Goal: Information Seeking & Learning: Compare options

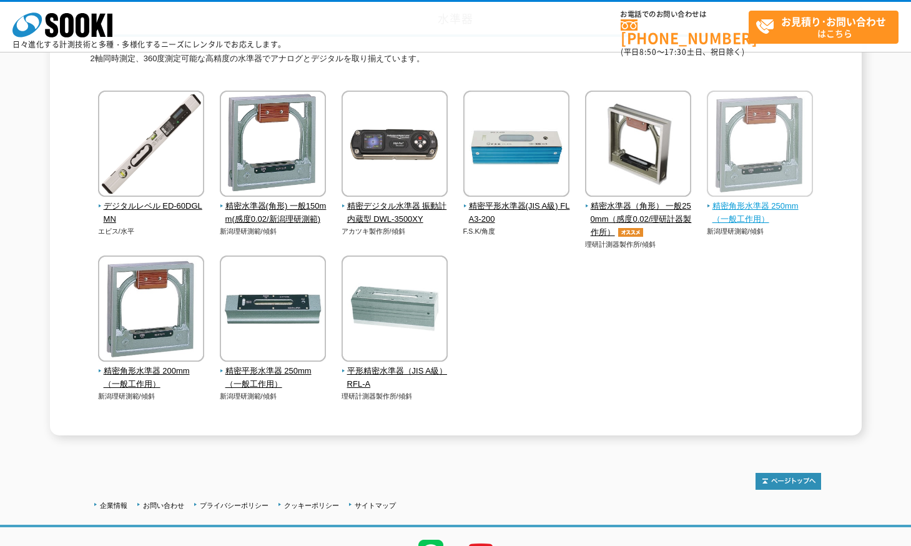
scroll to position [125, 0]
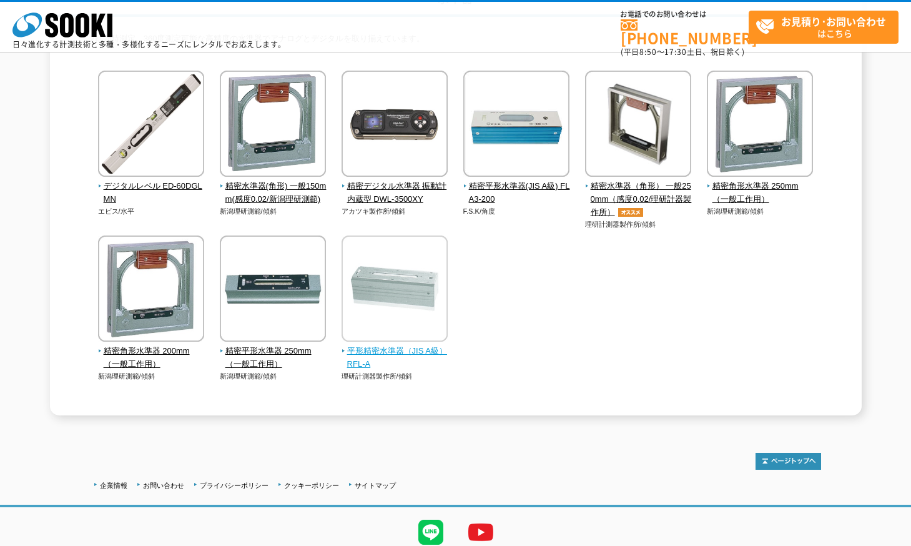
click at [385, 353] on span "平形精密水準器（JIS A級） RFL-A" at bounding box center [395, 358] width 107 height 26
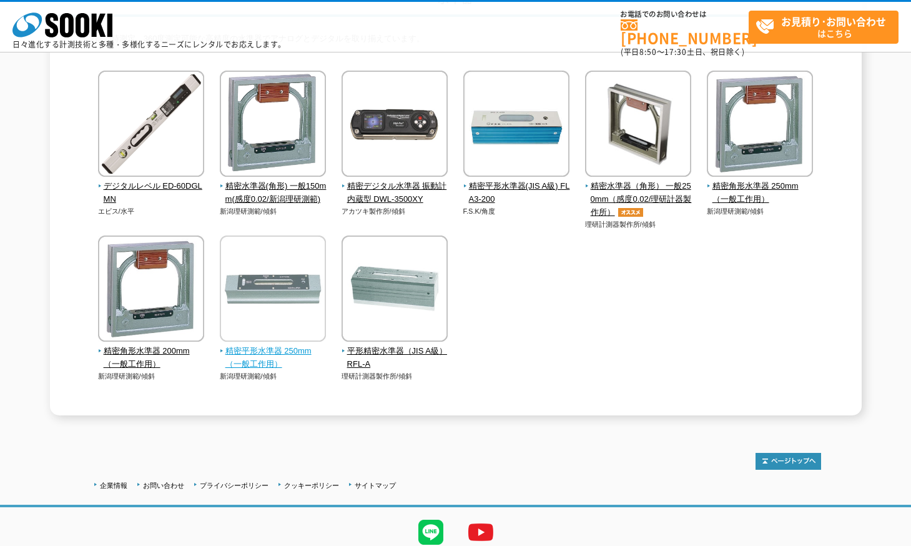
click at [271, 345] on img at bounding box center [273, 289] width 106 height 109
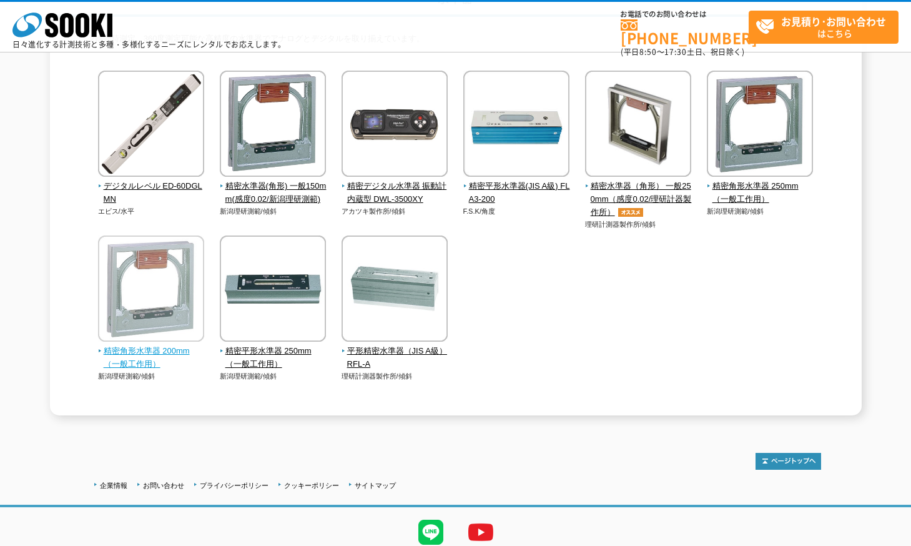
click at [166, 362] on span "精密角形水準器 200mm（一般工作用）" at bounding box center [151, 358] width 107 height 26
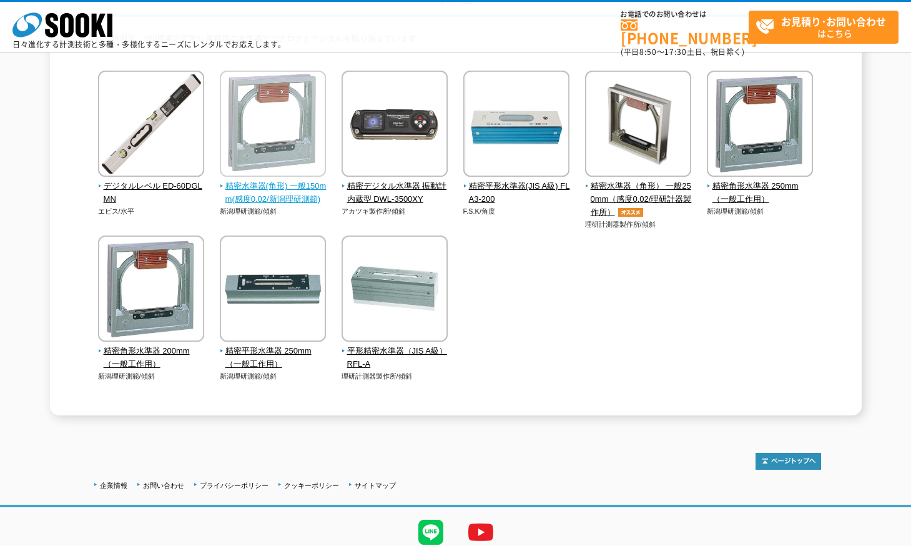
click at [285, 184] on span "精密水準器(角形) 一般150mm(感度0.02/新潟理研測範)" at bounding box center [273, 193] width 107 height 26
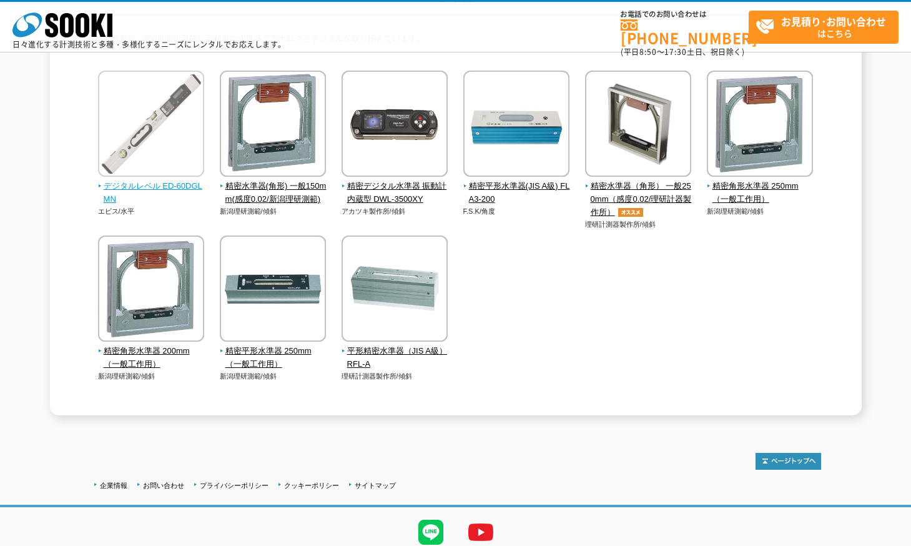
click at [172, 191] on span "デジタルレベル ED-60DGLMN" at bounding box center [151, 193] width 107 height 26
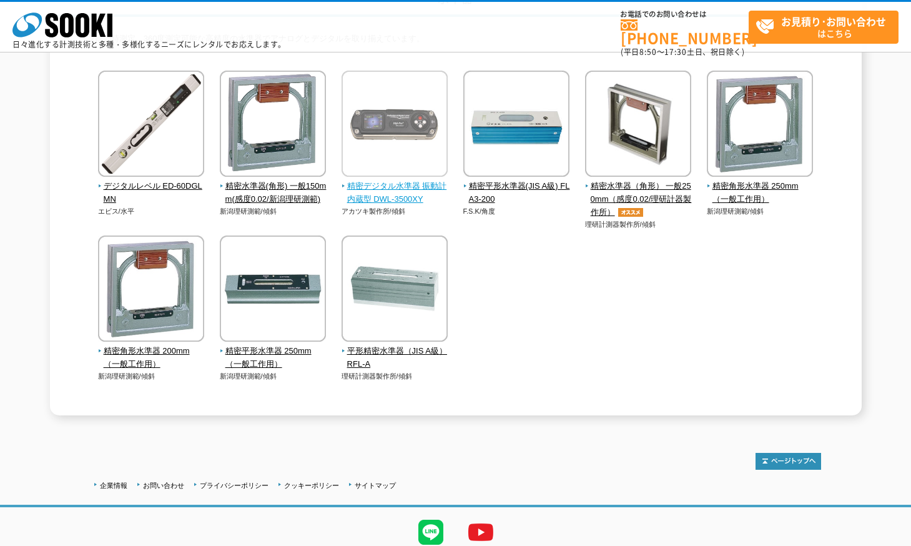
click at [435, 188] on span "精密デジタル水準器 振動計内蔵型 DWL-3500XY" at bounding box center [395, 193] width 107 height 26
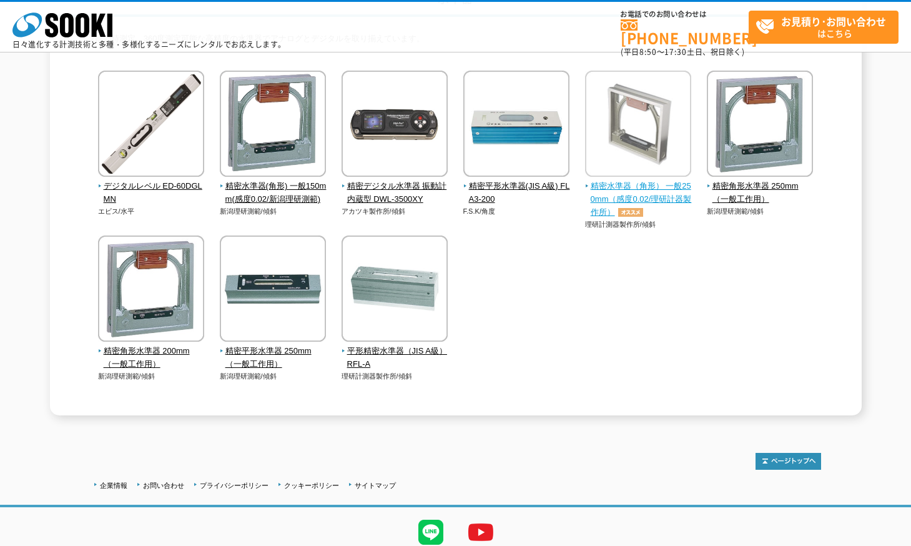
click at [667, 200] on span "精密水準器（角形） 一般250mm（感度0.02/理研計器製作所）" at bounding box center [638, 199] width 107 height 39
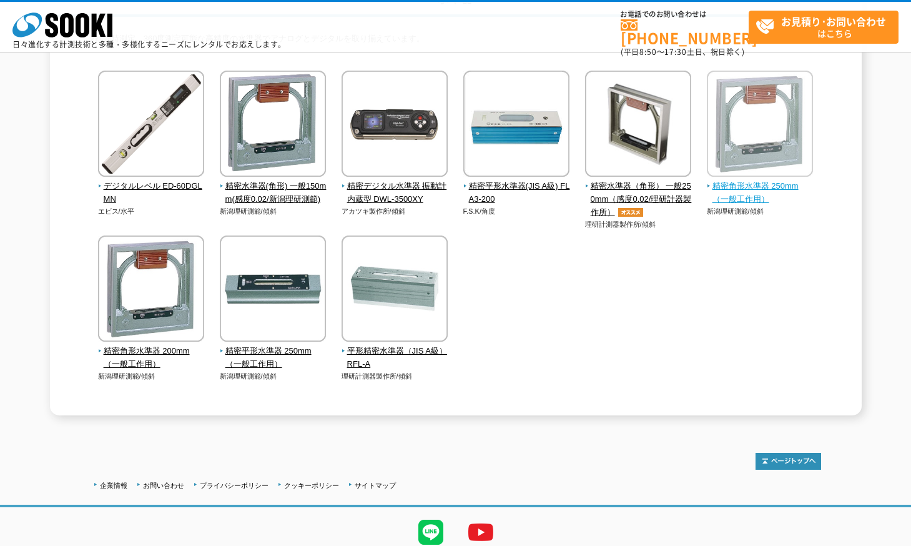
click at [739, 181] on span "精密角形水準器 250mm（一般工作用）" at bounding box center [760, 193] width 107 height 26
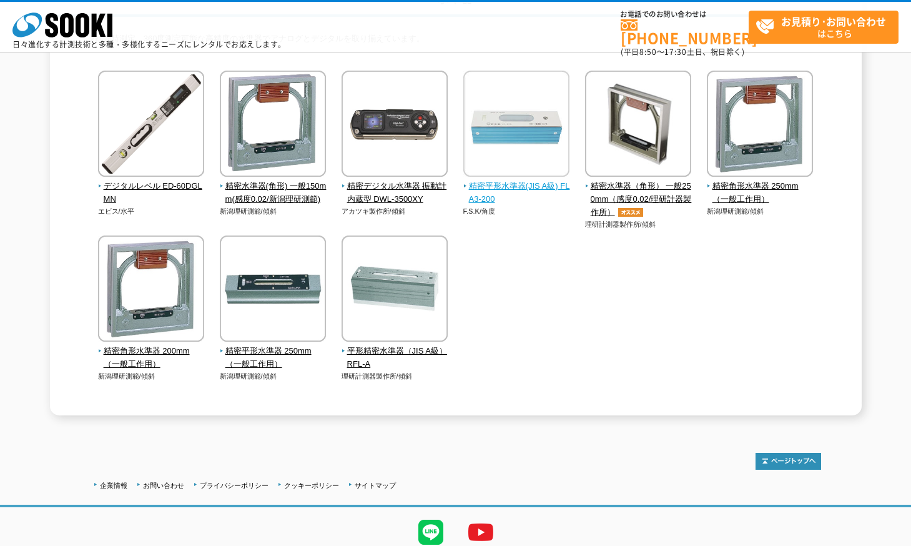
click at [494, 191] on span "精密平形水準器(JIS A級) FLA3-200" at bounding box center [516, 193] width 107 height 26
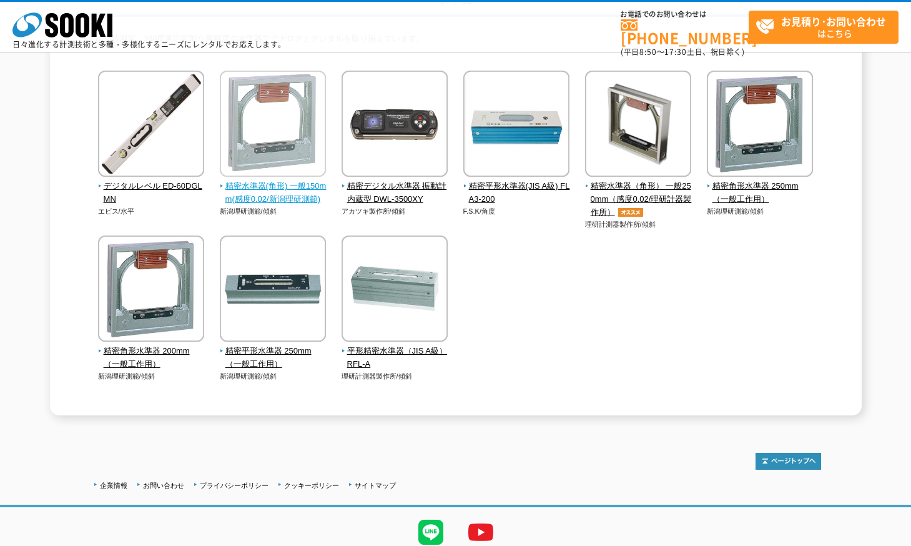
click at [284, 194] on span "精密水準器(角形) 一般150mm(感度0.02/新潟理研測範)" at bounding box center [273, 193] width 107 height 26
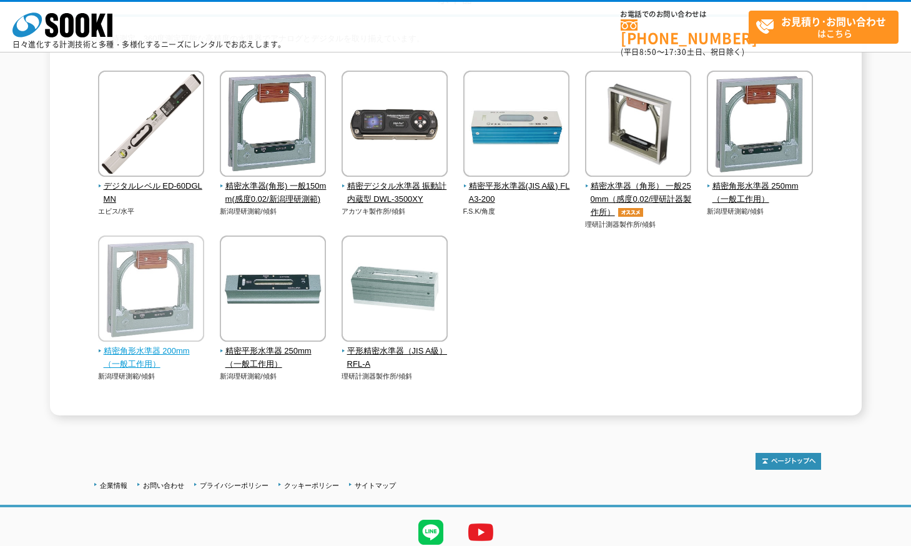
click at [159, 294] on img at bounding box center [151, 289] width 106 height 109
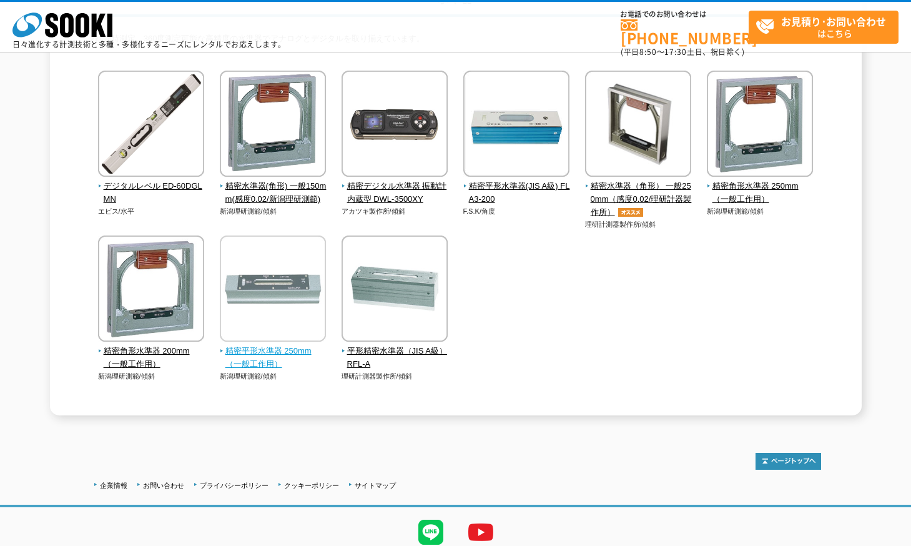
click at [286, 352] on span "精密平形水準器 250mm（一般工作用）" at bounding box center [273, 358] width 107 height 26
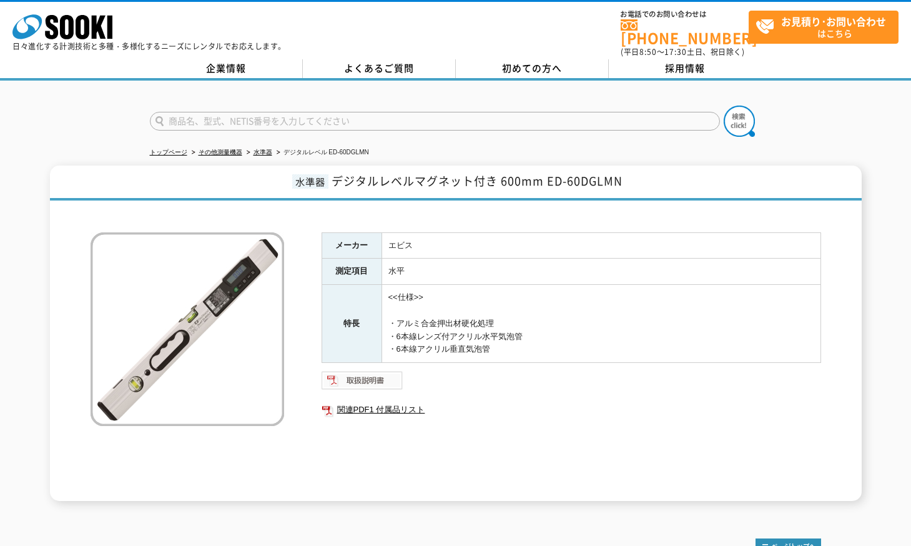
click at [349, 370] on img at bounding box center [363, 380] width 82 height 20
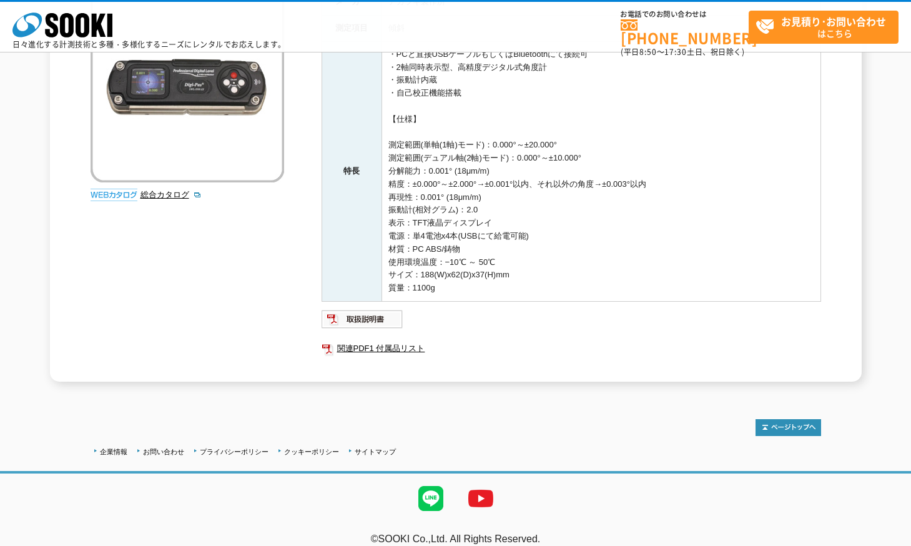
scroll to position [187, 0]
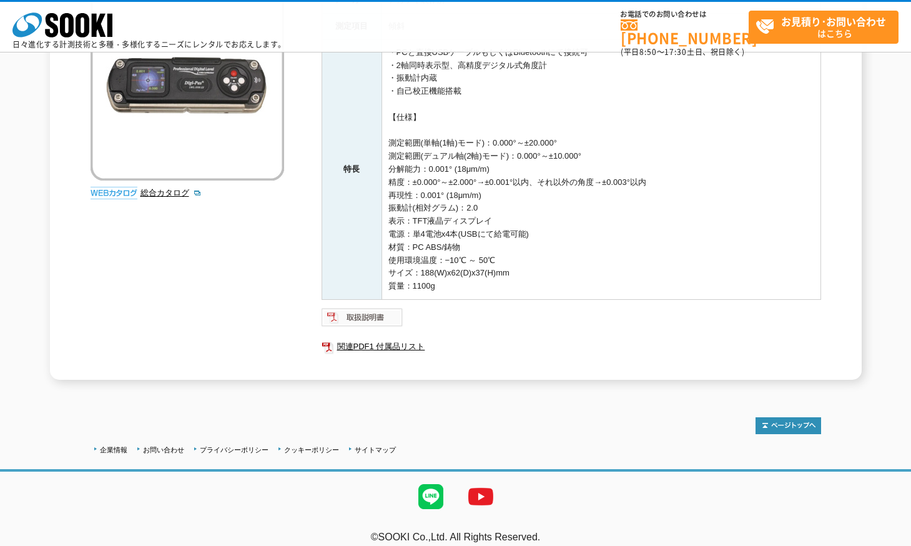
click at [392, 317] on img at bounding box center [363, 317] width 82 height 20
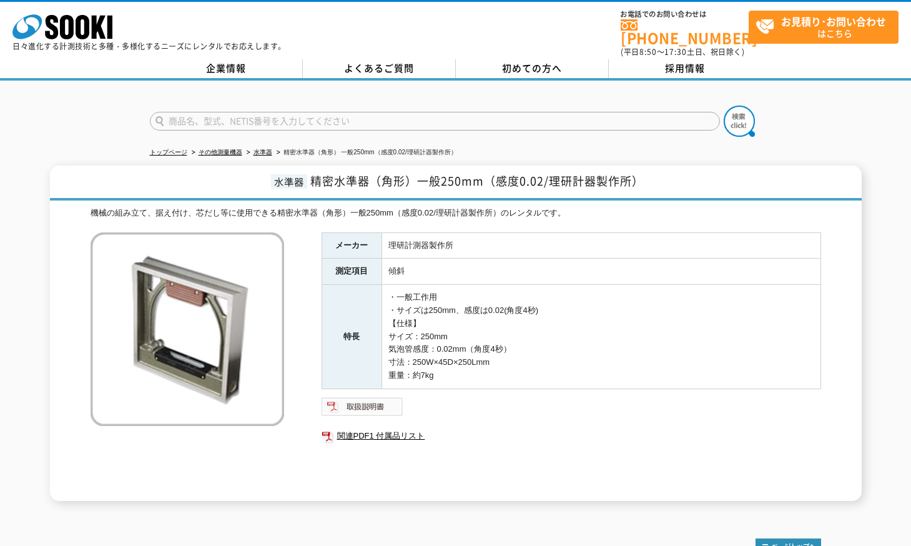
click at [359, 403] on img at bounding box center [363, 407] width 82 height 20
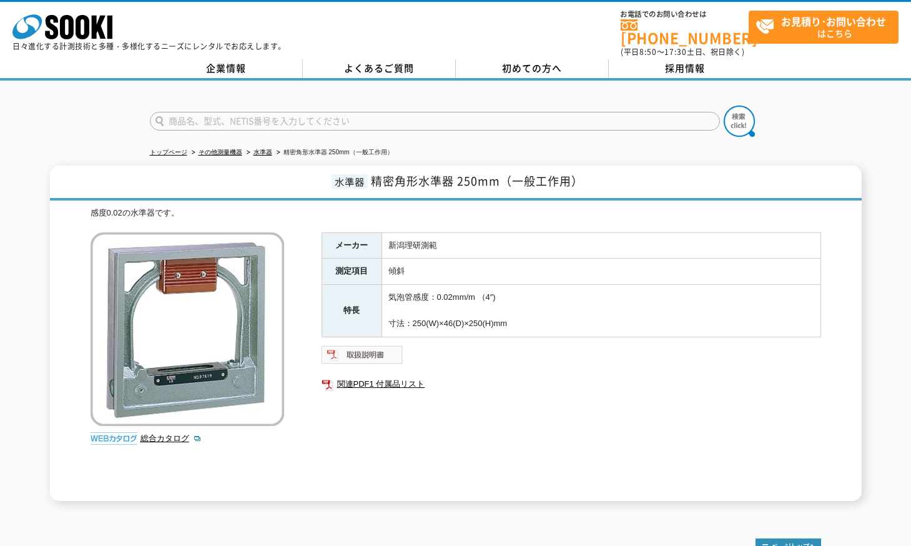
click at [358, 354] on img at bounding box center [363, 355] width 82 height 20
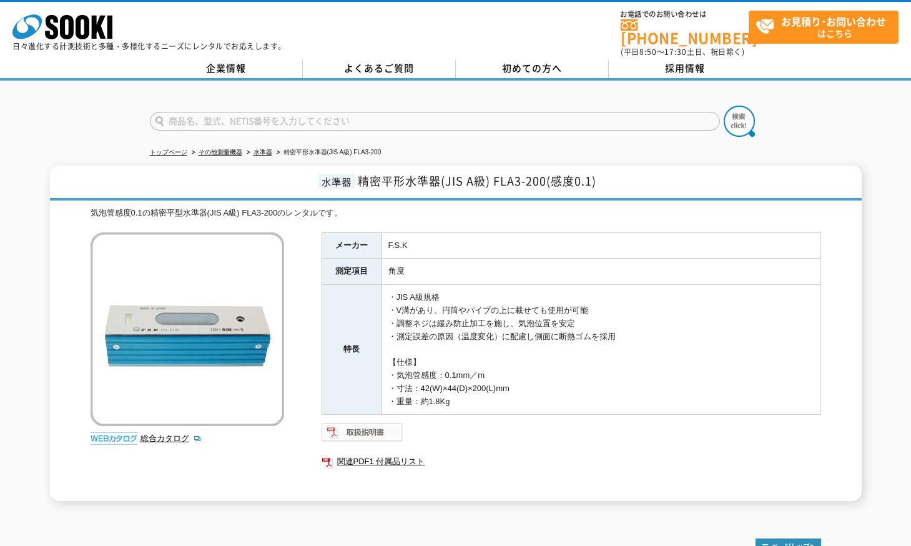
click at [363, 423] on img at bounding box center [363, 432] width 82 height 20
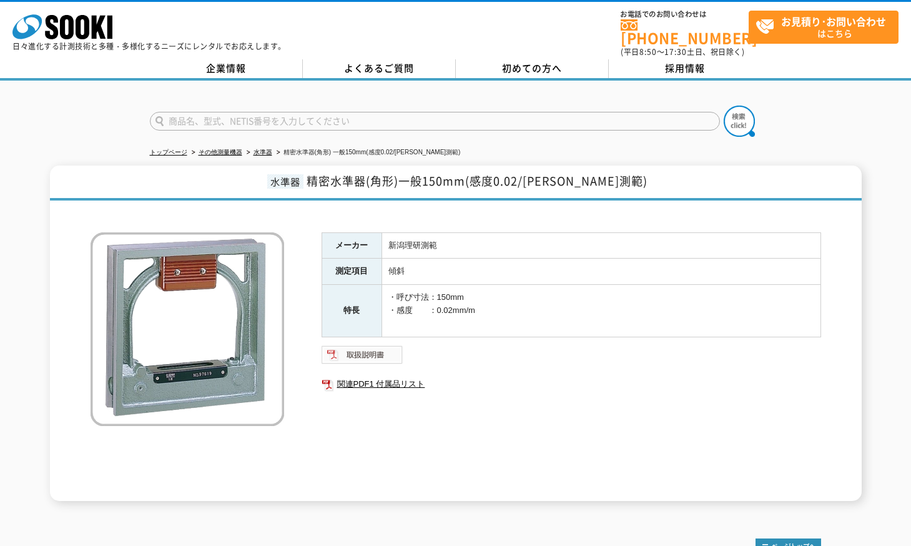
click at [373, 348] on img at bounding box center [363, 355] width 82 height 20
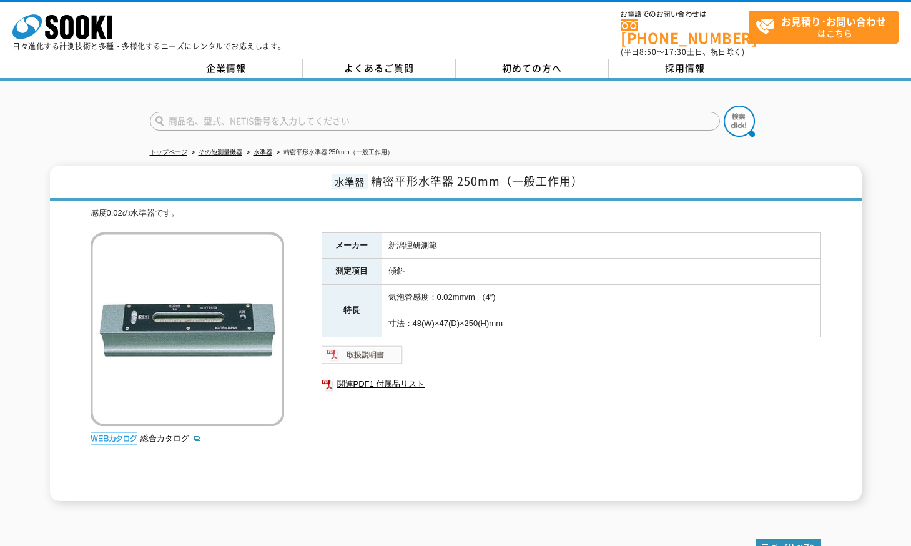
click at [389, 347] on img at bounding box center [363, 355] width 82 height 20
